Goal: Information Seeking & Learning: Check status

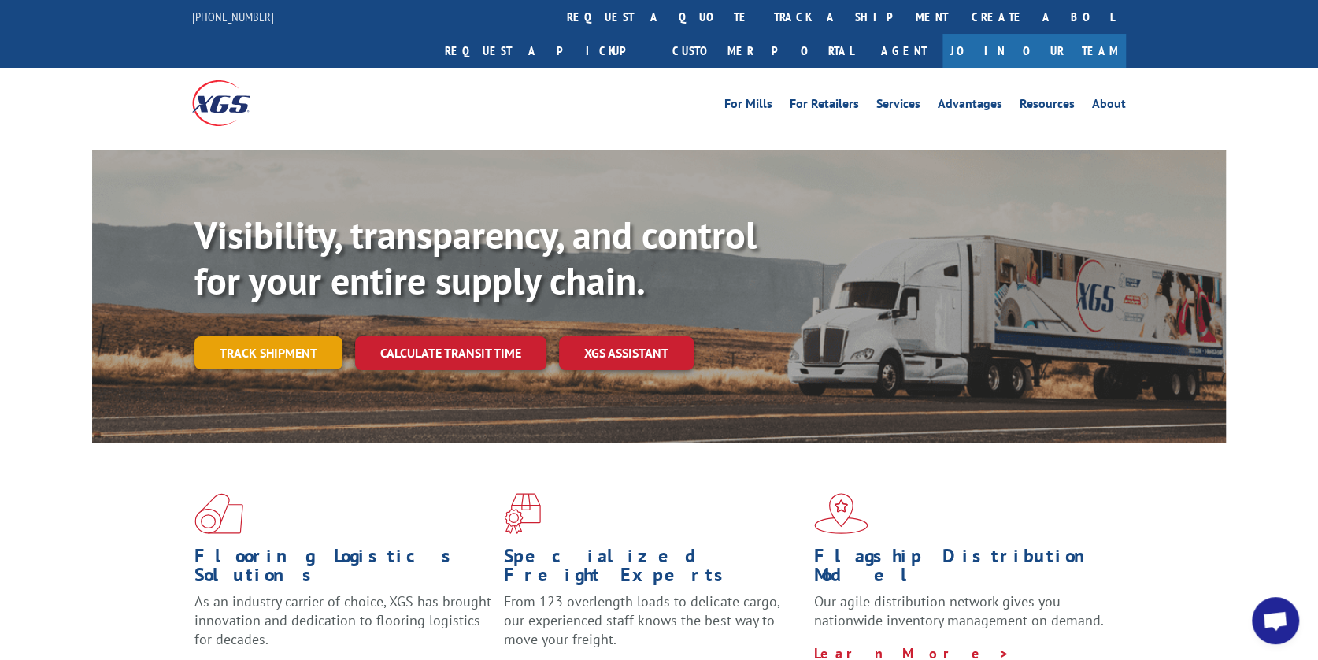
click at [251, 336] on link "Track shipment" at bounding box center [268, 352] width 148 height 33
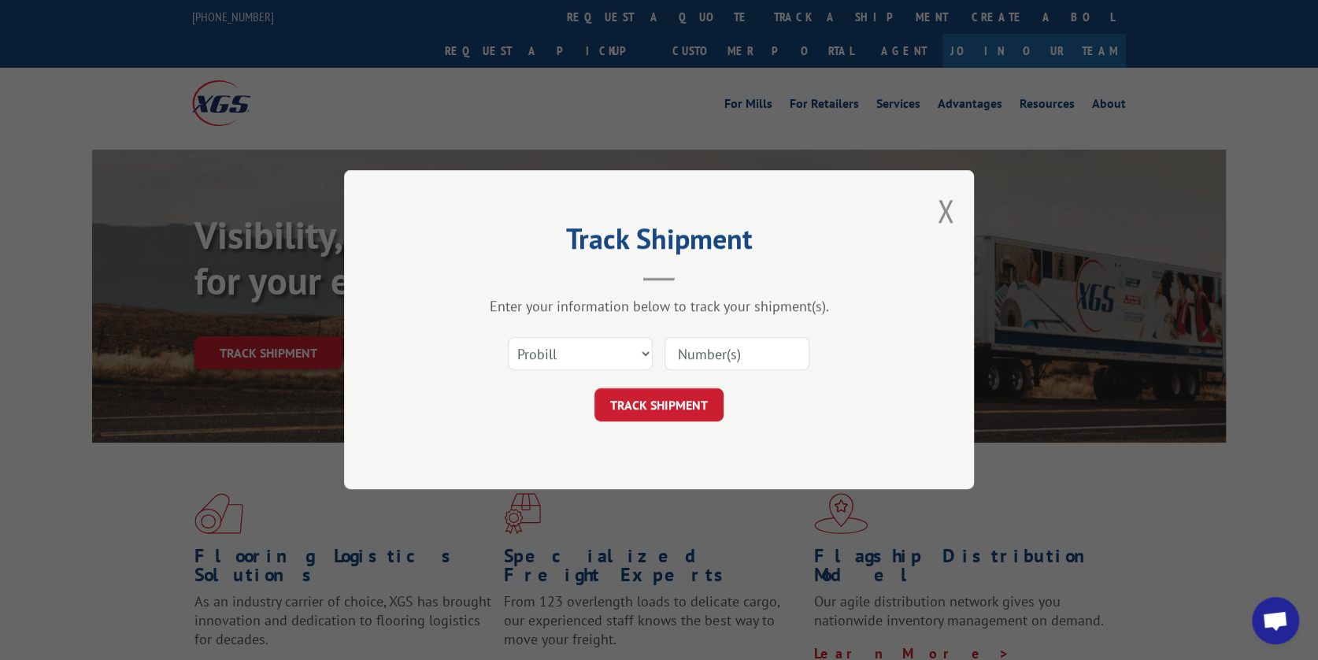
click at [694, 349] on input at bounding box center [736, 354] width 145 height 33
type input "17355117"
click at [655, 408] on button "TRACK SHIPMENT" at bounding box center [658, 405] width 129 height 33
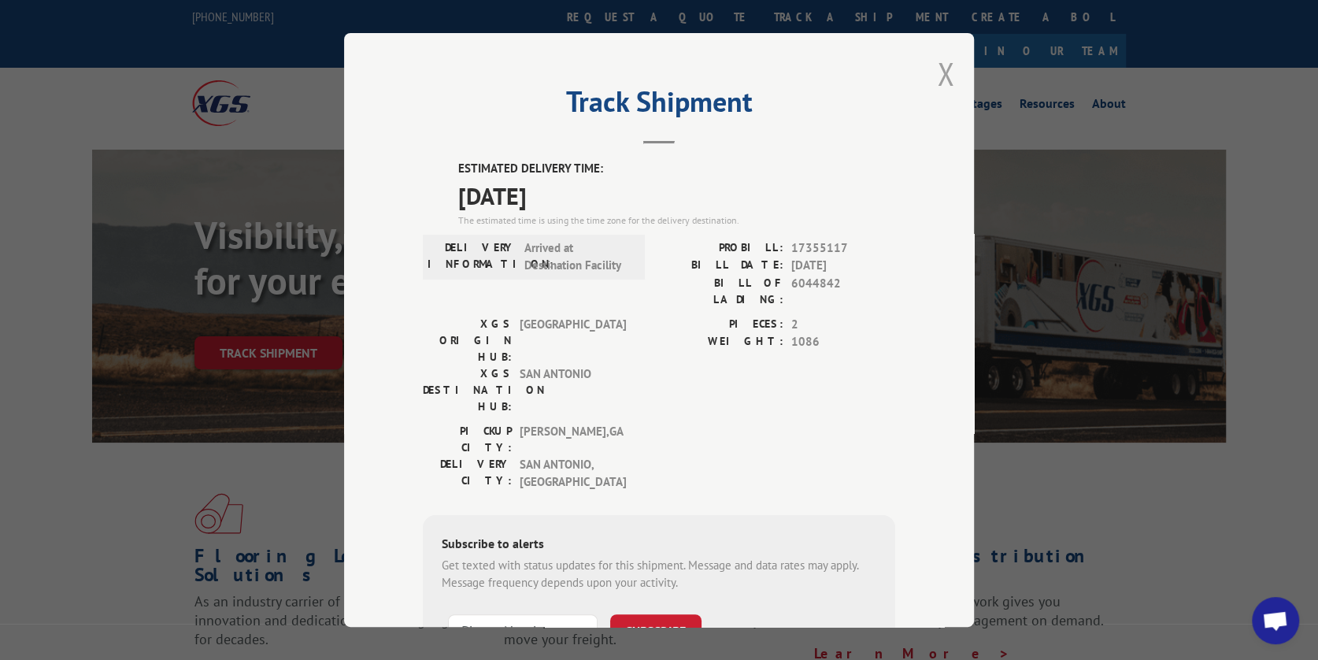
click at [943, 76] on button "Close modal" at bounding box center [945, 74] width 17 height 42
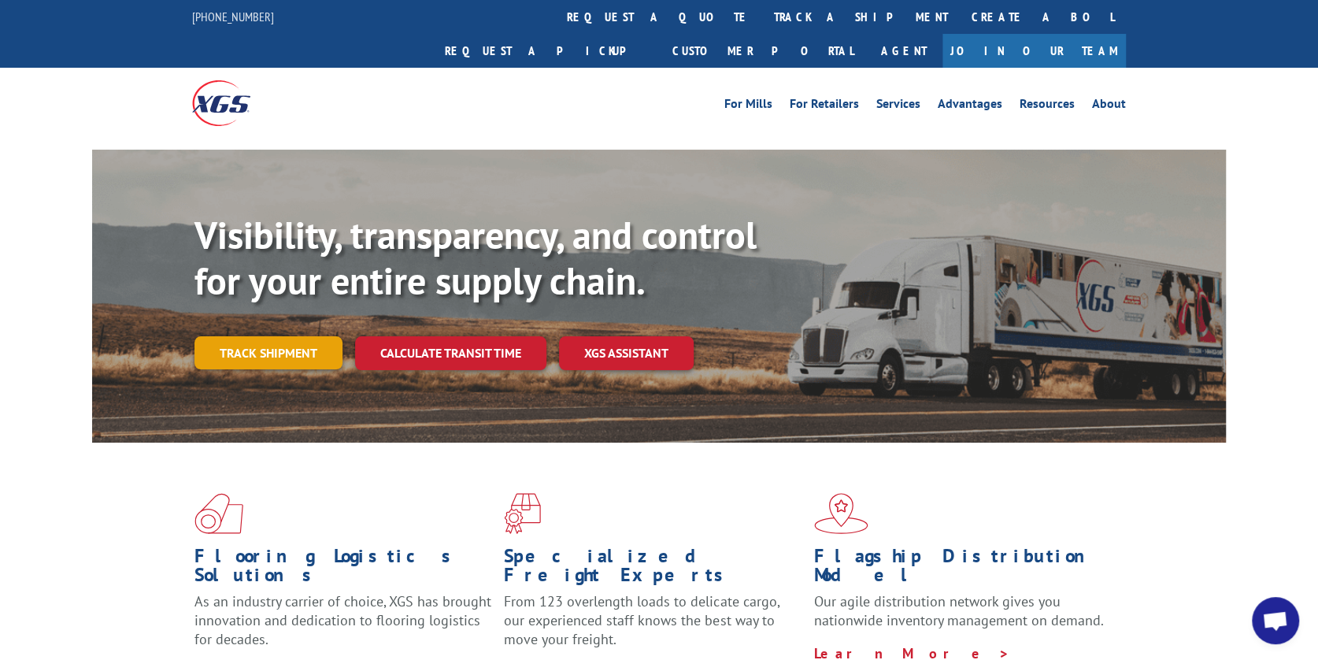
click at [269, 336] on link "Track shipment" at bounding box center [268, 352] width 148 height 33
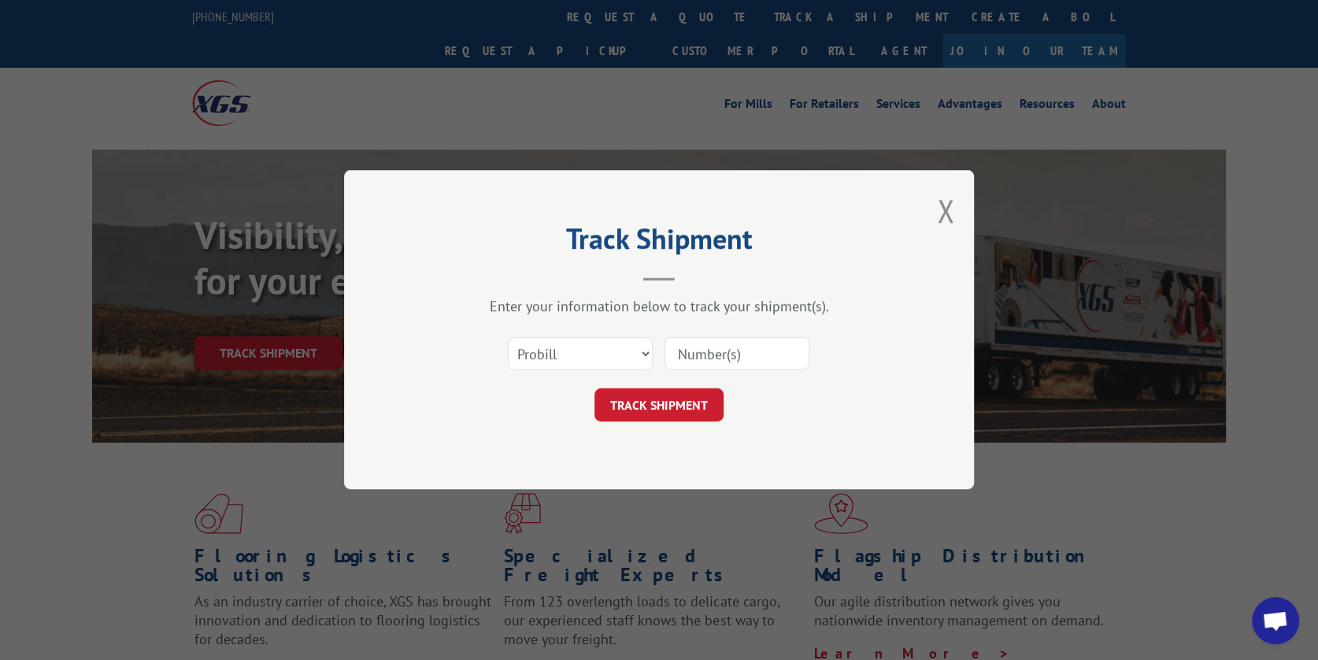
click at [691, 343] on input at bounding box center [736, 354] width 145 height 33
click at [936, 205] on div "Track Shipment Enter your information below to track your shipment(s). Select c…" at bounding box center [659, 329] width 630 height 319
click at [940, 211] on button "Close modal" at bounding box center [945, 211] width 17 height 42
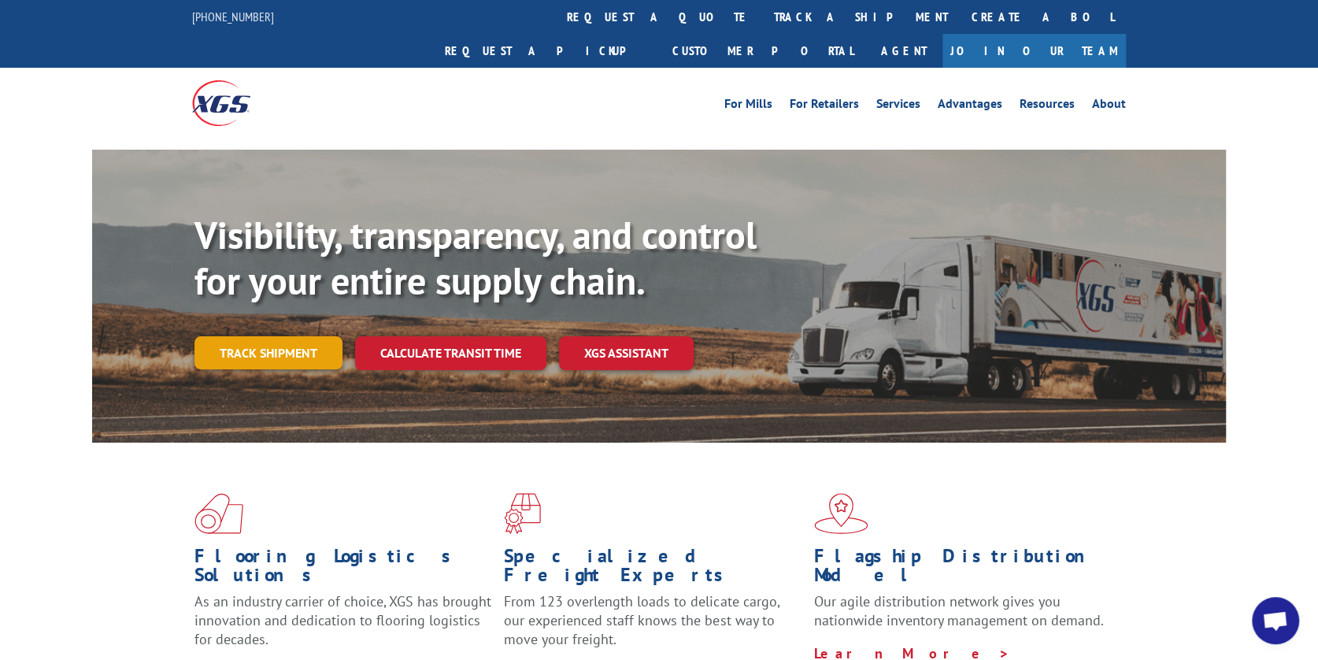
click at [261, 336] on link "Track shipment" at bounding box center [268, 352] width 148 height 33
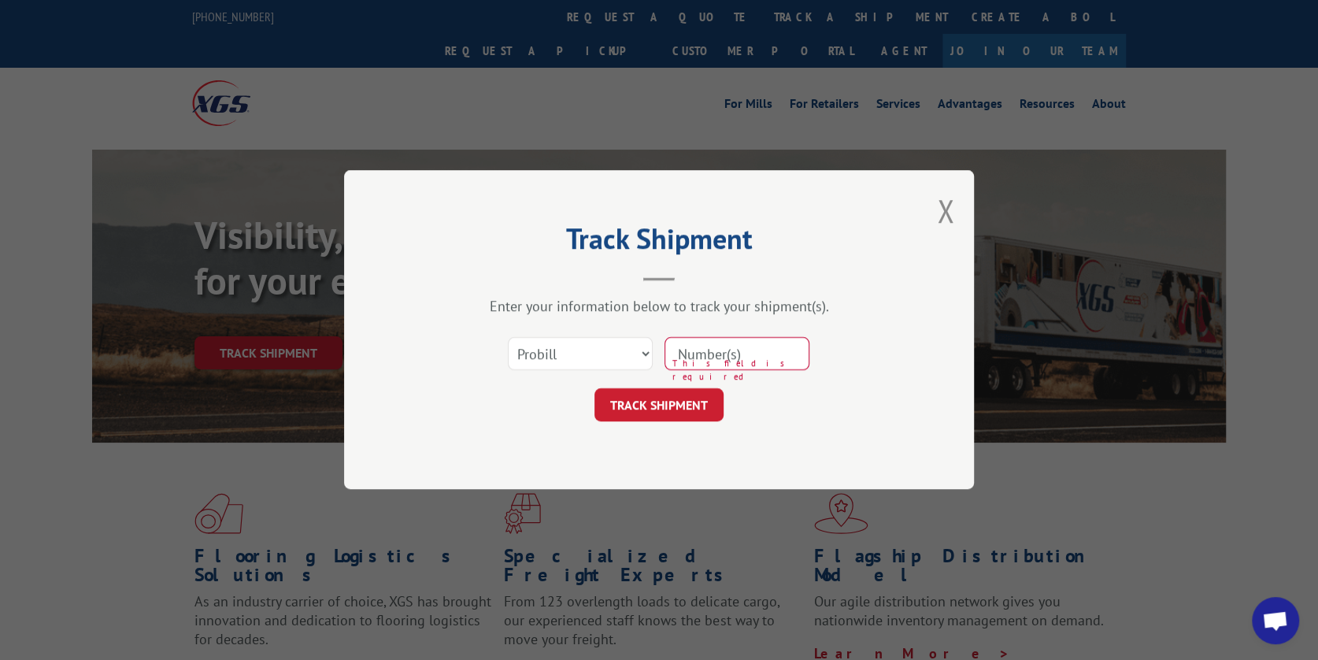
click at [681, 361] on input at bounding box center [736, 354] width 145 height 33
type input "407091-01"
click at [646, 402] on button "TRACK SHIPMENT" at bounding box center [658, 405] width 129 height 33
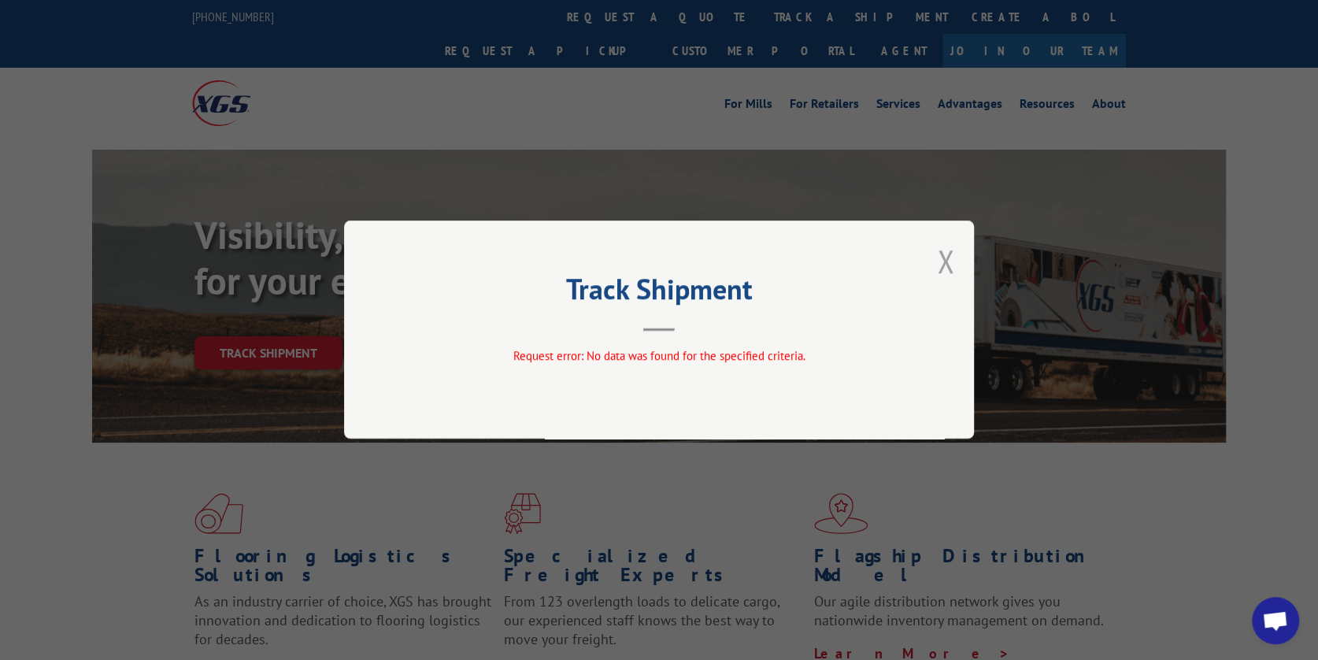
click at [942, 265] on button "Close modal" at bounding box center [945, 261] width 17 height 42
